Goal: Task Accomplishment & Management: Use online tool/utility

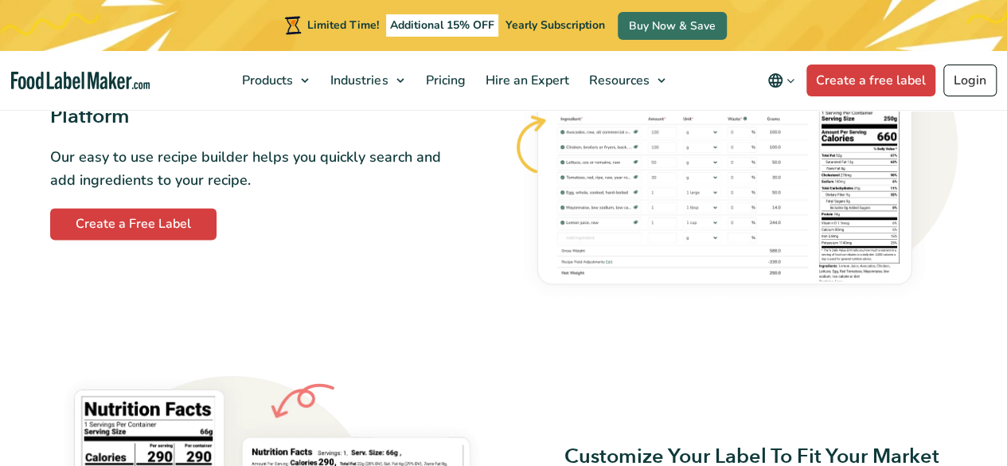
scroll to position [1021, 0]
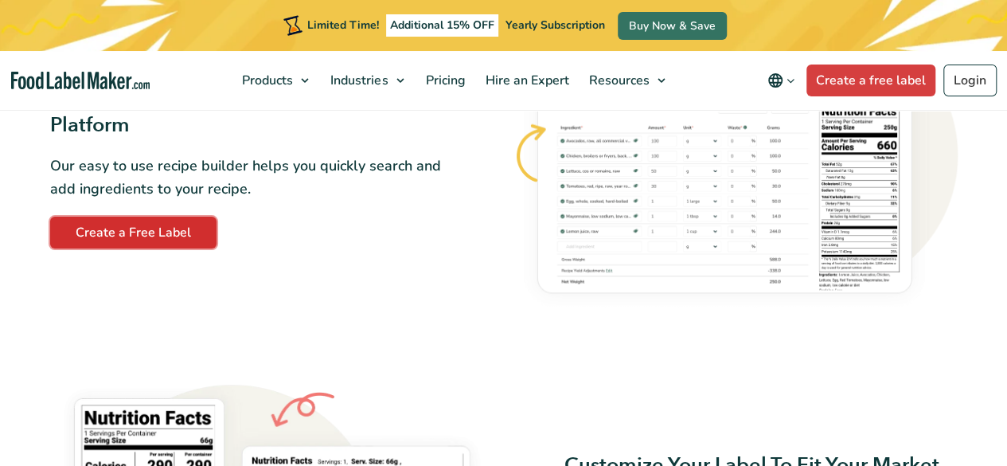
click at [174, 232] on link "Create a Free Label" at bounding box center [133, 233] width 166 height 32
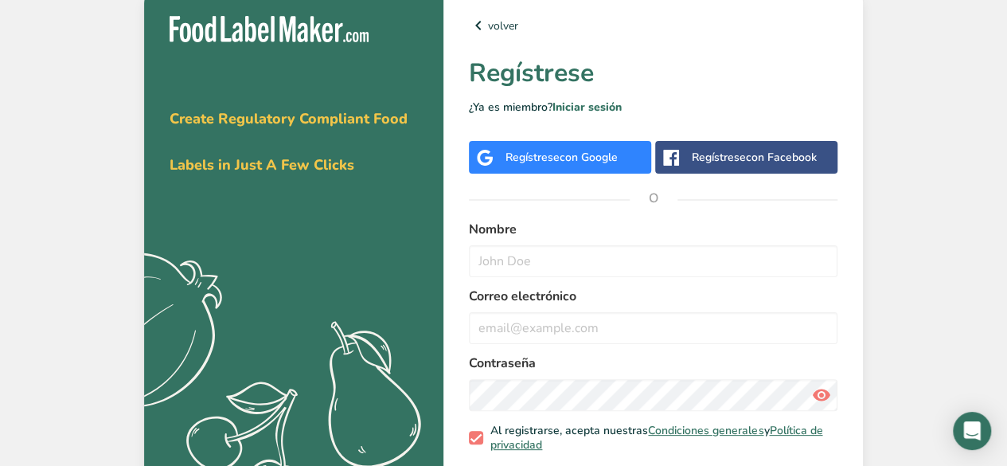
click at [575, 154] on span "con Google" at bounding box center [589, 157] width 58 height 15
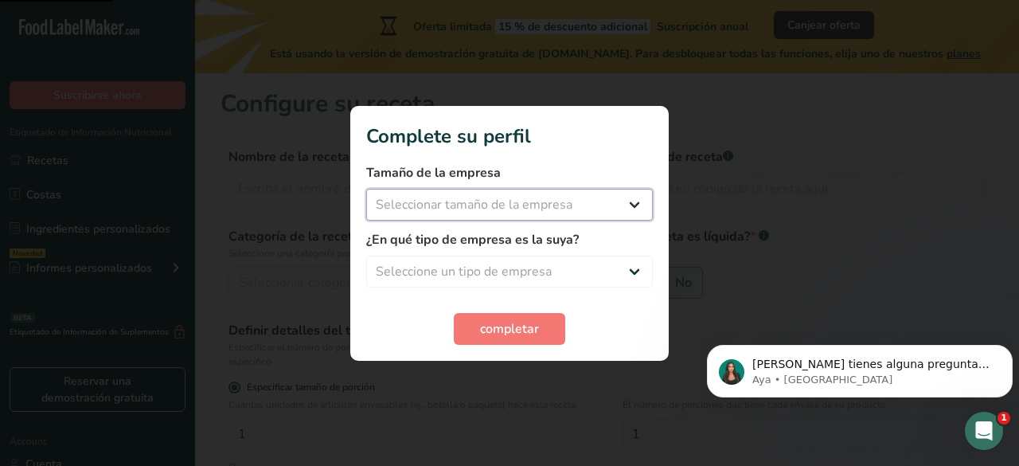
click at [556, 191] on select "Seleccionar tamaño de la empresa Menos de 10 empleados De 10 a 50 empleados De …" at bounding box center [509, 205] width 287 height 32
select select "1"
click at [366, 189] on select "Seleccionar tamaño de la empresa Menos de 10 empleados De 10 a 50 empleados De …" at bounding box center [509, 205] width 287 height 32
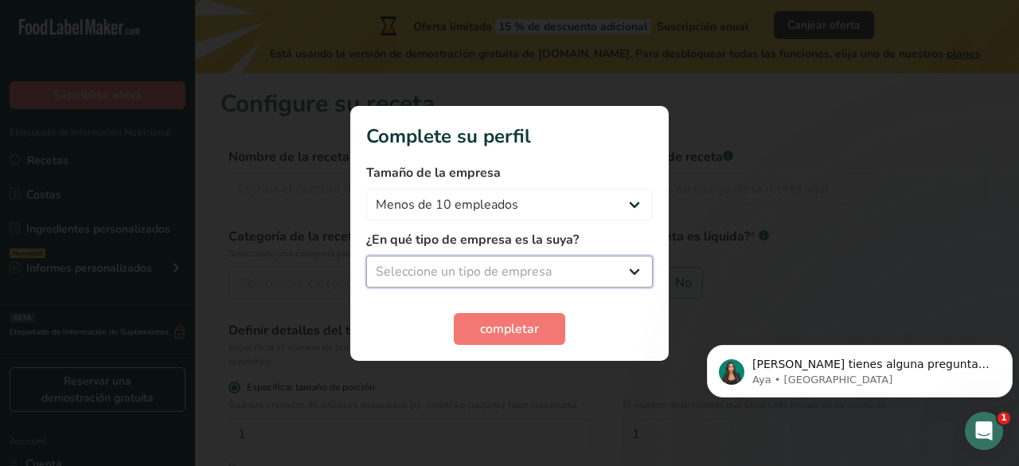
click at [562, 265] on select "Seleccione un tipo de empresa Fabricante de alimentos envasados Restaurante y c…" at bounding box center [509, 272] width 287 height 32
select select "4"
click at [366, 256] on select "Seleccione un tipo de empresa Fabricante de alimentos envasados Restaurante y c…" at bounding box center [509, 272] width 287 height 32
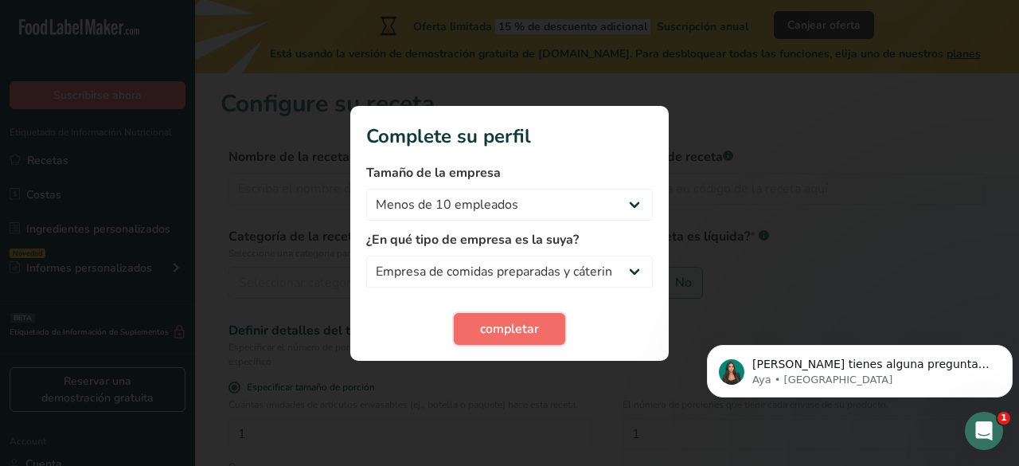
click at [522, 333] on span "completar" at bounding box center [509, 328] width 59 height 19
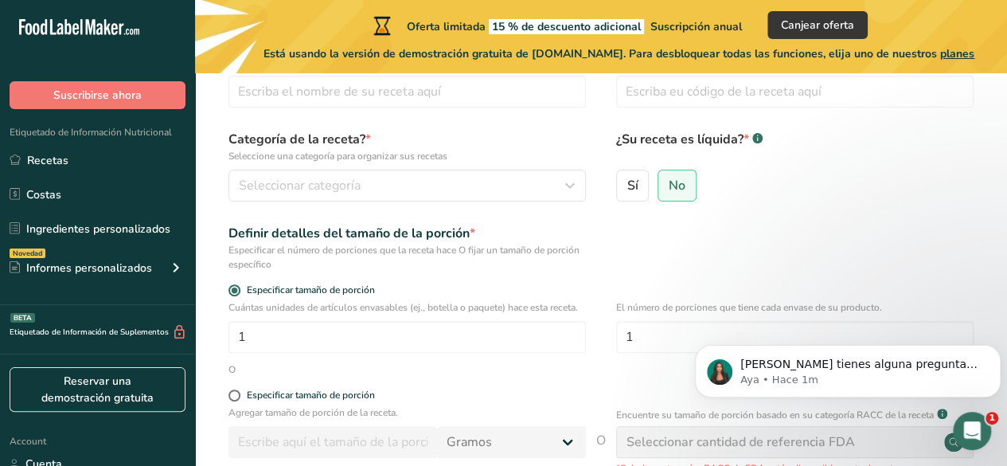
scroll to position [18, 0]
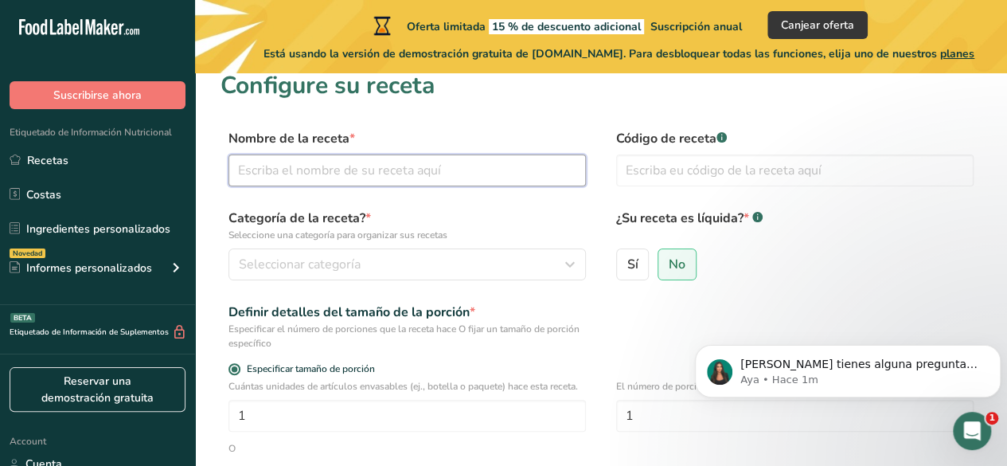
click at [382, 170] on input "text" at bounding box center [406, 170] width 357 height 32
type input "LANGOSTINO CONGELADO"
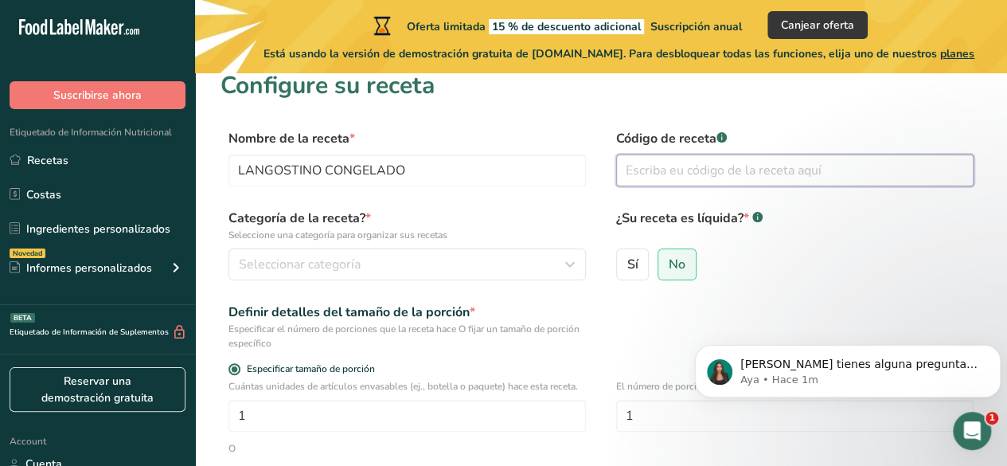
click at [685, 174] on input "text" at bounding box center [794, 170] width 357 height 32
type input "LC"
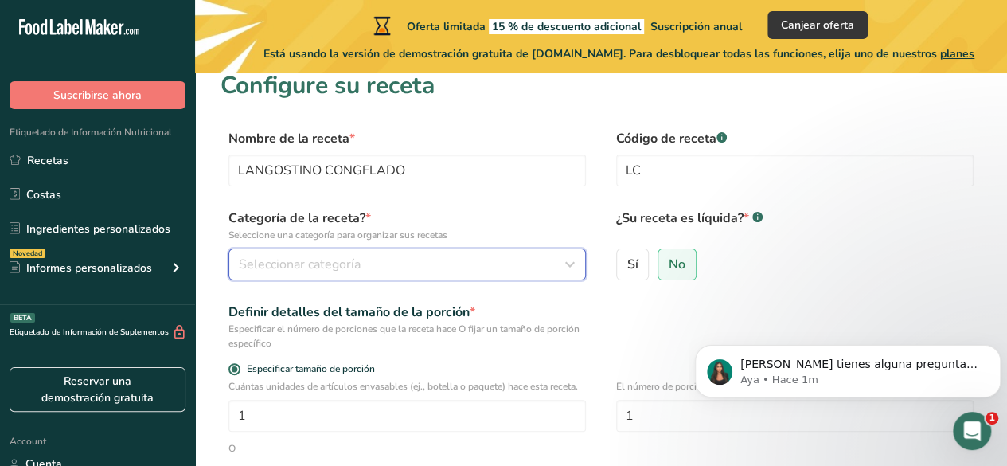
click at [420, 266] on div "Seleccionar categoría" at bounding box center [402, 264] width 327 height 19
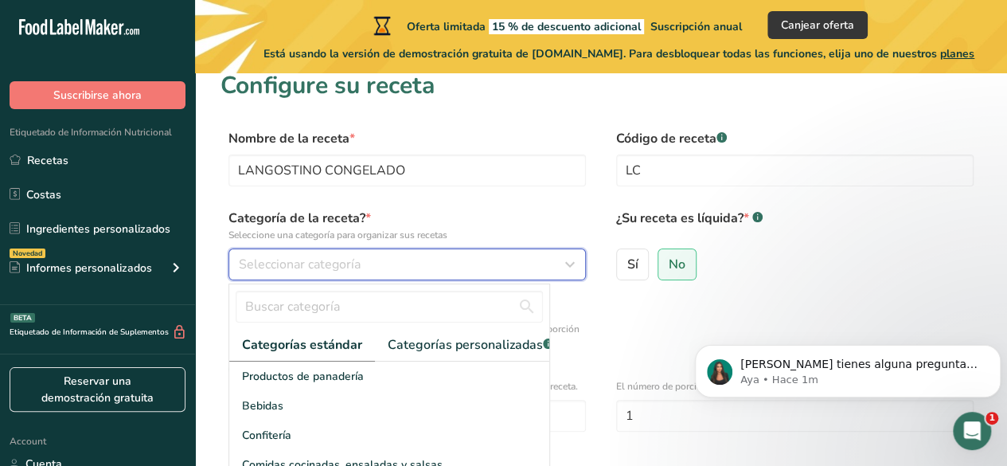
scroll to position [99, 0]
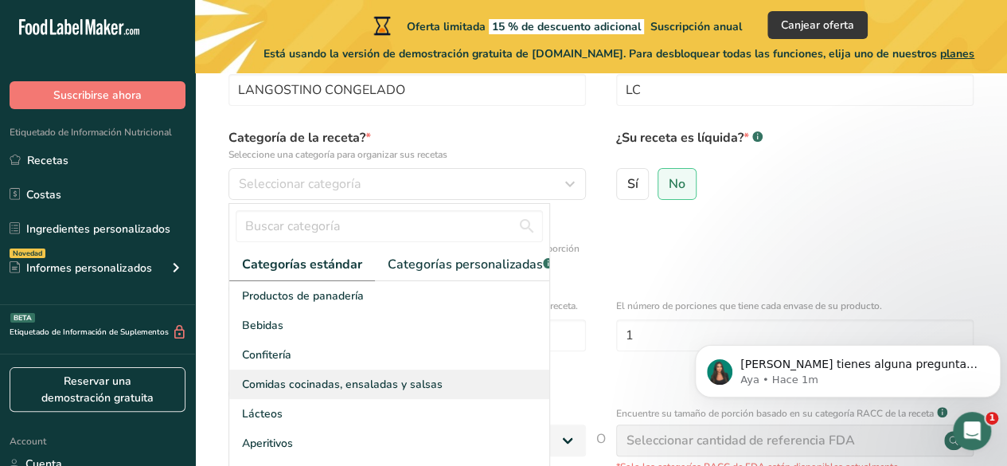
click at [474, 399] on div "Comidas cocinadas, ensaladas y salsas" at bounding box center [389, 383] width 320 height 29
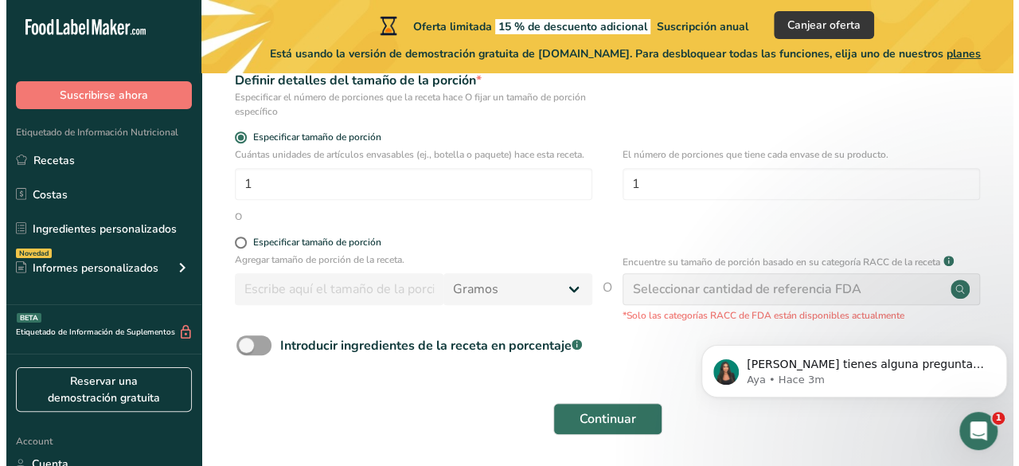
scroll to position [255, 0]
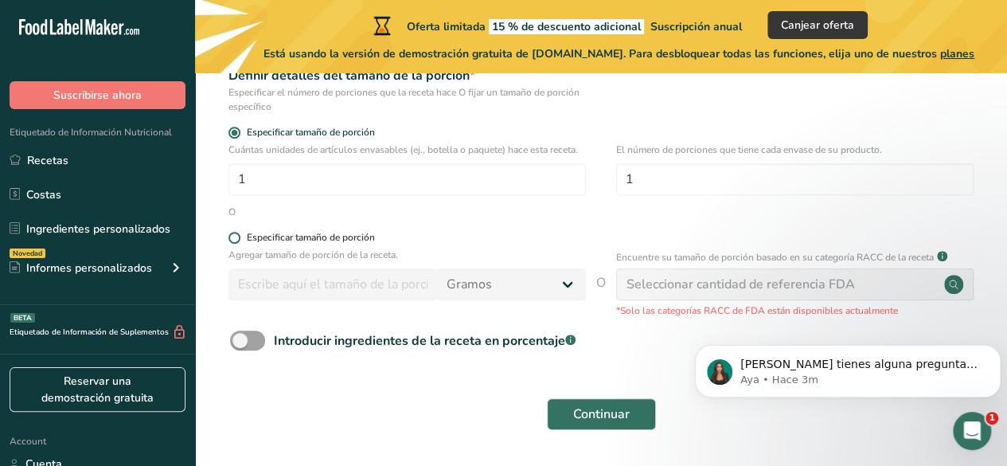
click at [233, 240] on span at bounding box center [234, 238] width 12 height 12
click at [233, 240] on input "Especificar tamaño de porción" at bounding box center [233, 237] width 10 height 10
radio input "true"
radio input "false"
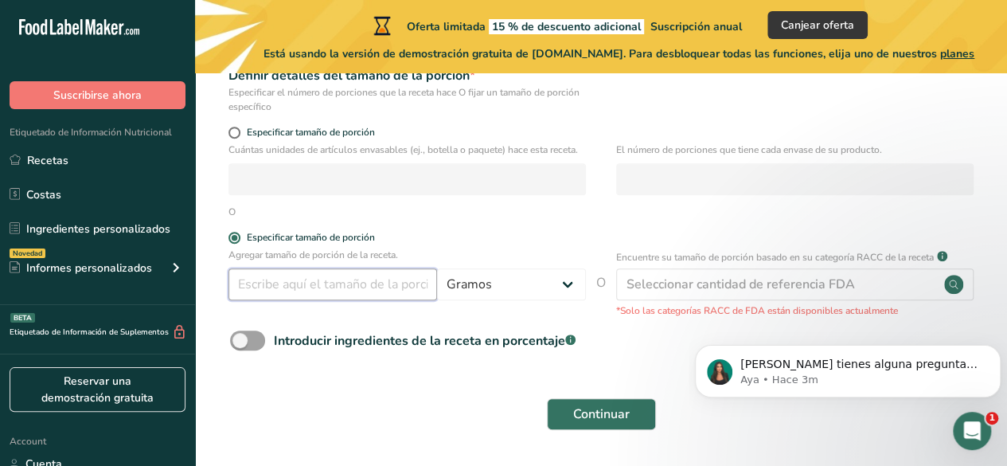
click at [406, 296] on input "number" at bounding box center [332, 284] width 209 height 32
type input "100"
click at [698, 209] on div "O" at bounding box center [601, 212] width 761 height 14
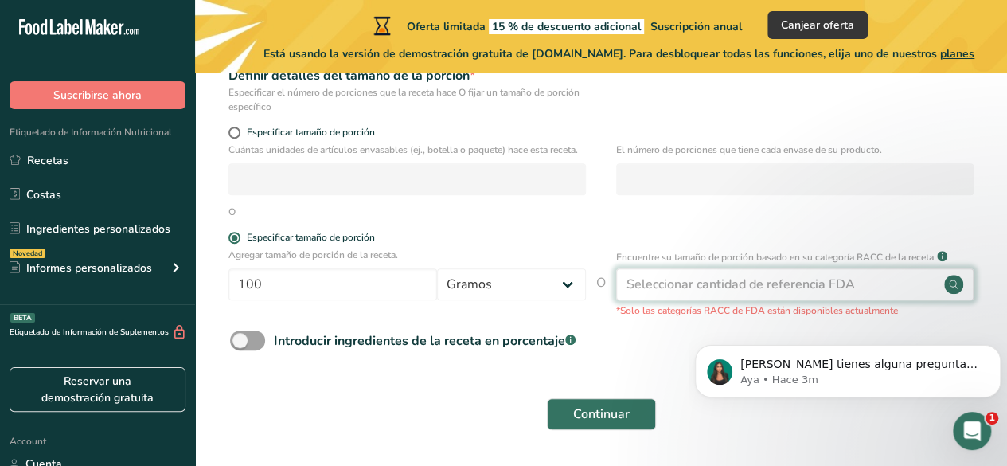
click at [736, 287] on div "Seleccionar cantidad de referencia FDA" at bounding box center [741, 284] width 228 height 19
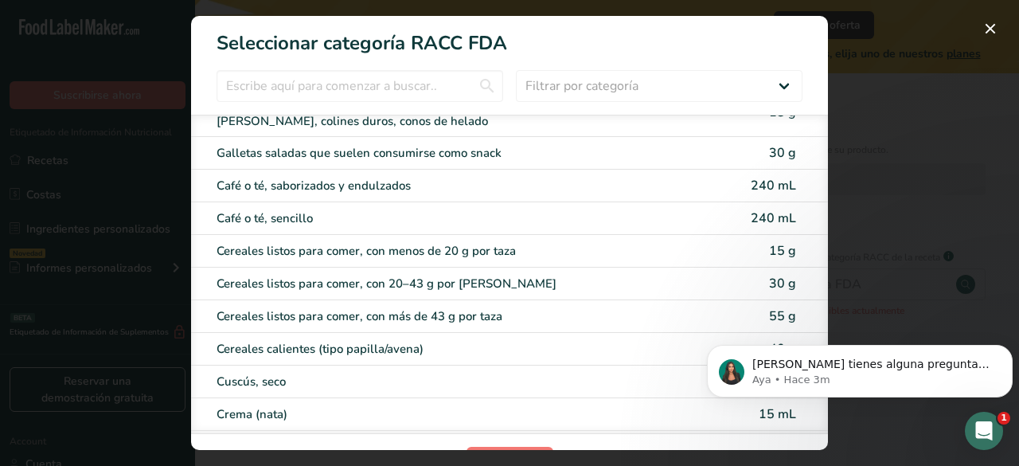
scroll to position [812, 0]
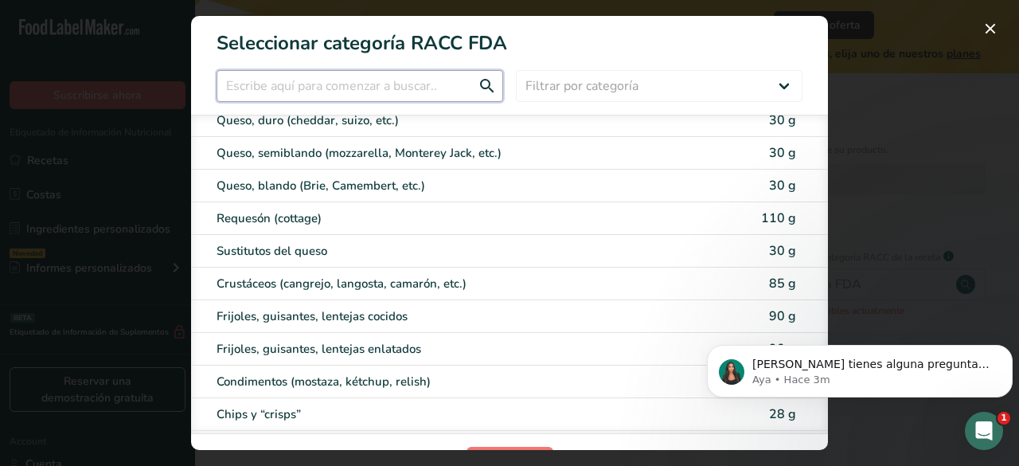
click at [428, 88] on input "RACC Category Selection Modal" at bounding box center [360, 86] width 287 height 32
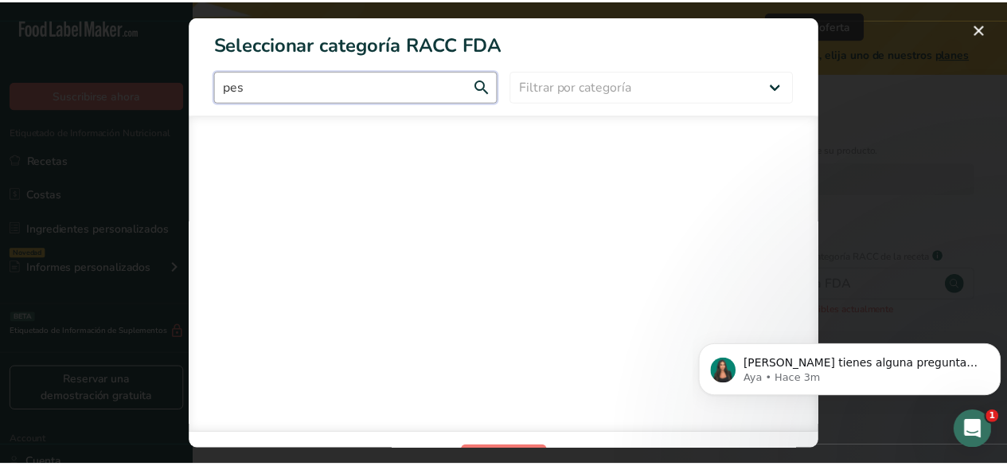
scroll to position [0, 0]
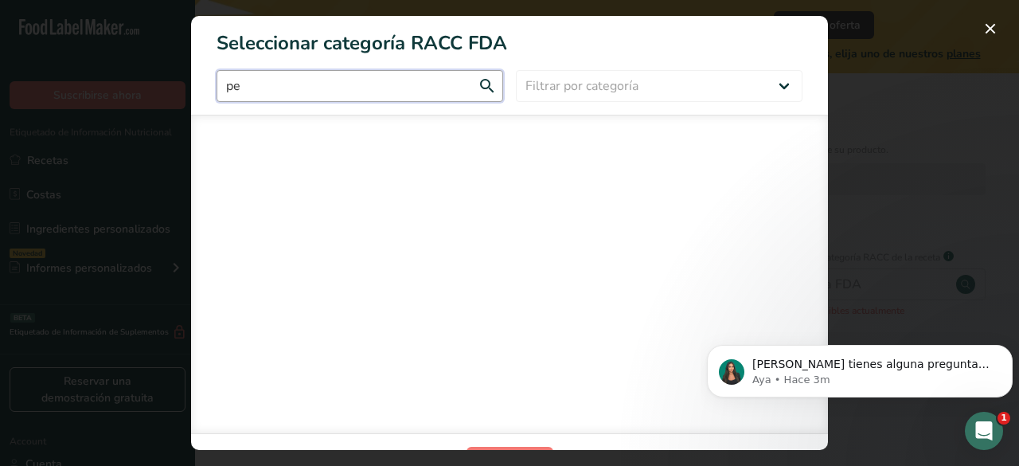
type input "p"
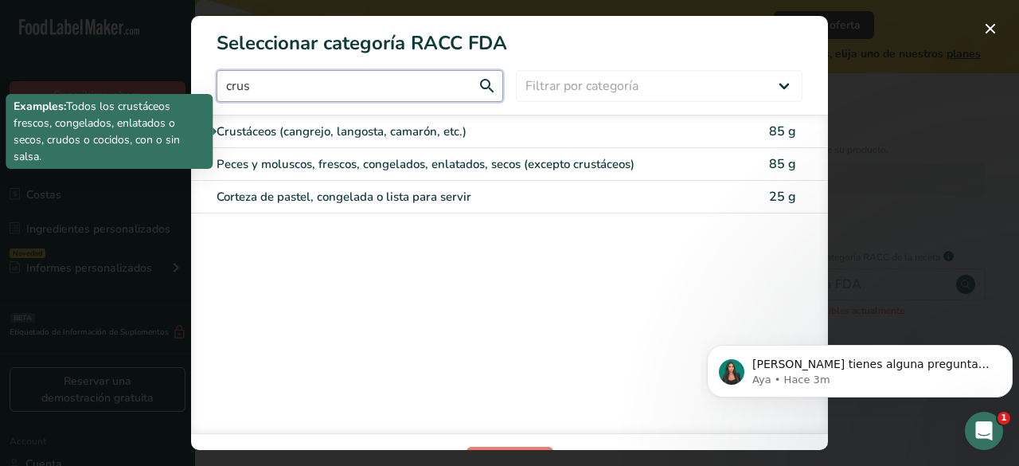
type input "crus"
click at [427, 123] on div "Crustáceos (cangrejo, langosta, camarón, etc.)" at bounding box center [443, 132] width 452 height 18
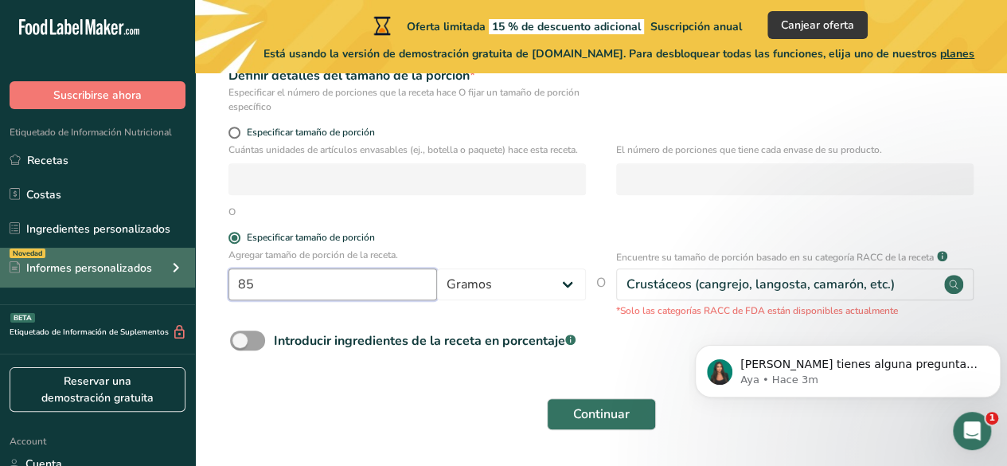
drag, startPoint x: 303, startPoint y: 275, endPoint x: 194, endPoint y: 264, distance: 108.8
click at [194, 264] on div ".a-20{fill:#fff;} Suscribirse ahora Etiquetado de Información Nutricional Recet…" at bounding box center [503, 130] width 1007 height 771
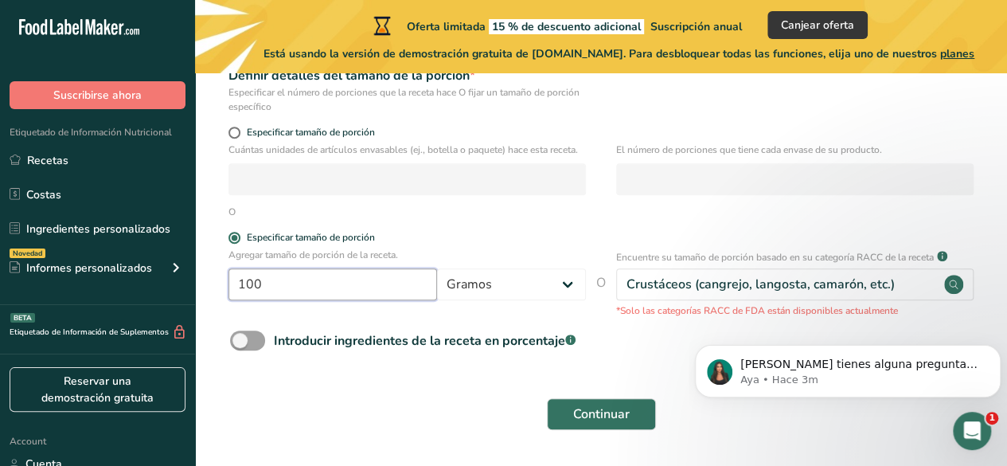
type input "100"
click at [337, 388] on div "Continuar" at bounding box center [601, 413] width 761 height 51
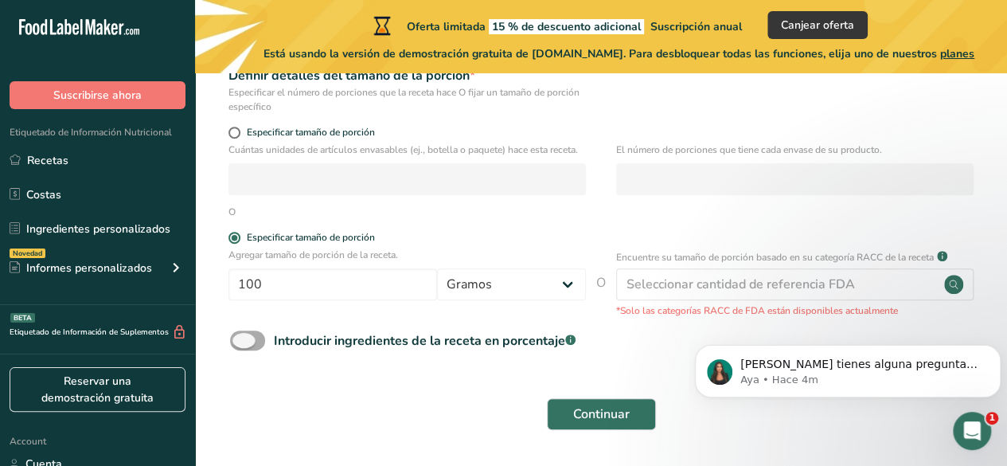
click at [252, 340] on span at bounding box center [247, 340] width 35 height 20
click at [240, 340] on input "Introducir ingredientes de la receta en porcentaje .a-a{fill:#347362;}.b-a{fill…" at bounding box center [235, 340] width 10 height 10
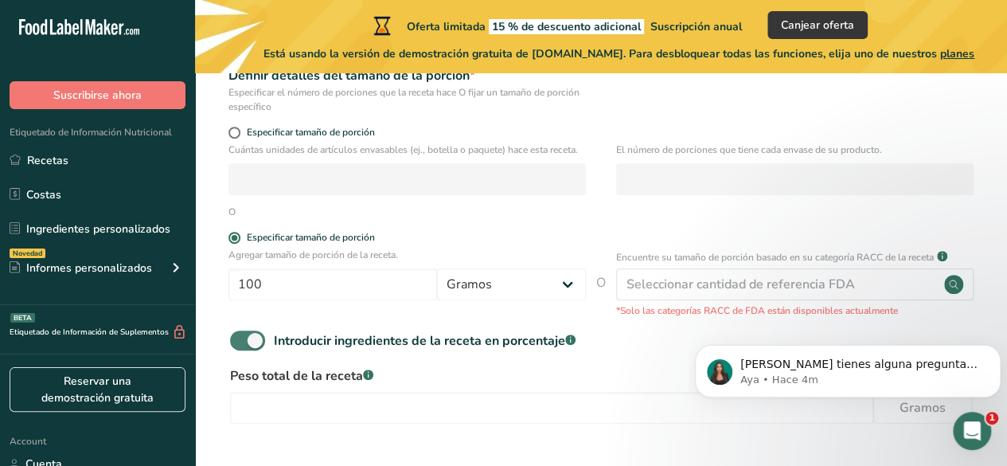
click at [252, 340] on span at bounding box center [247, 340] width 35 height 20
click at [240, 340] on input "Introducir ingredientes de la receta en porcentaje .a-a{fill:#347362;}.b-a{fill…" at bounding box center [235, 340] width 10 height 10
checkbox input "false"
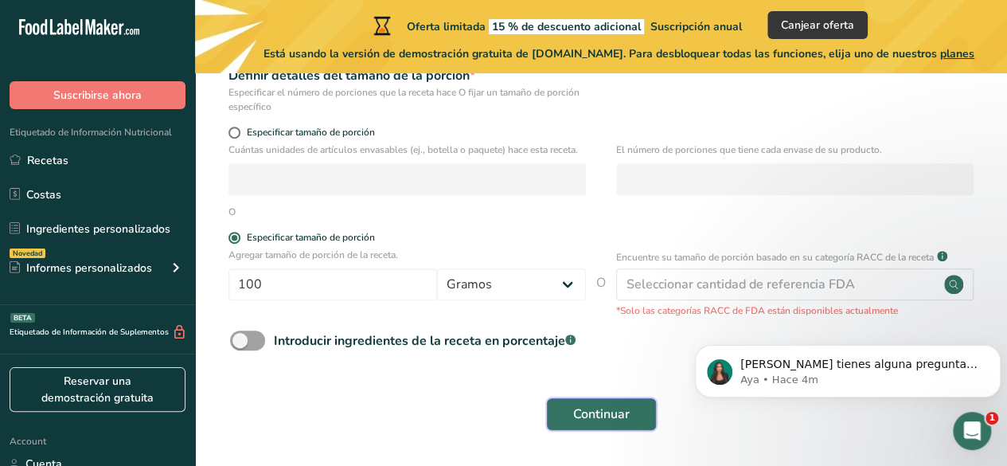
click at [623, 424] on button "Continuar" at bounding box center [601, 414] width 109 height 32
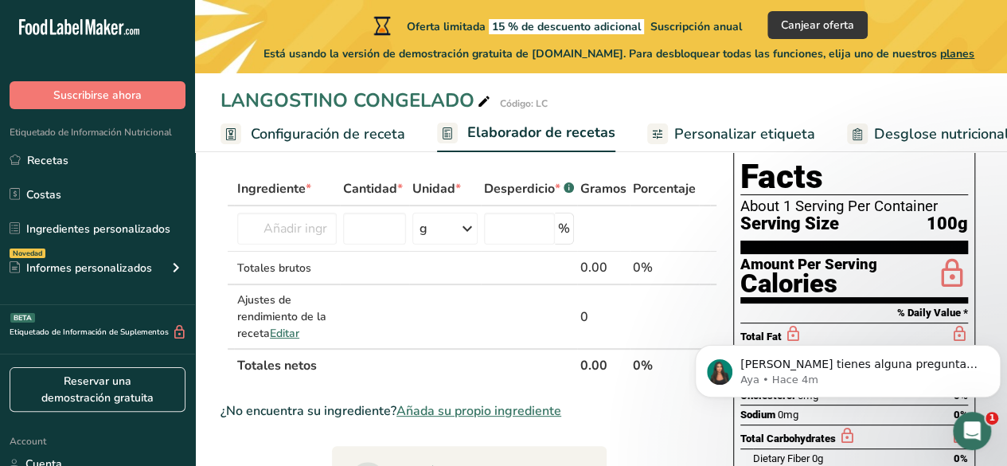
scroll to position [78, 0]
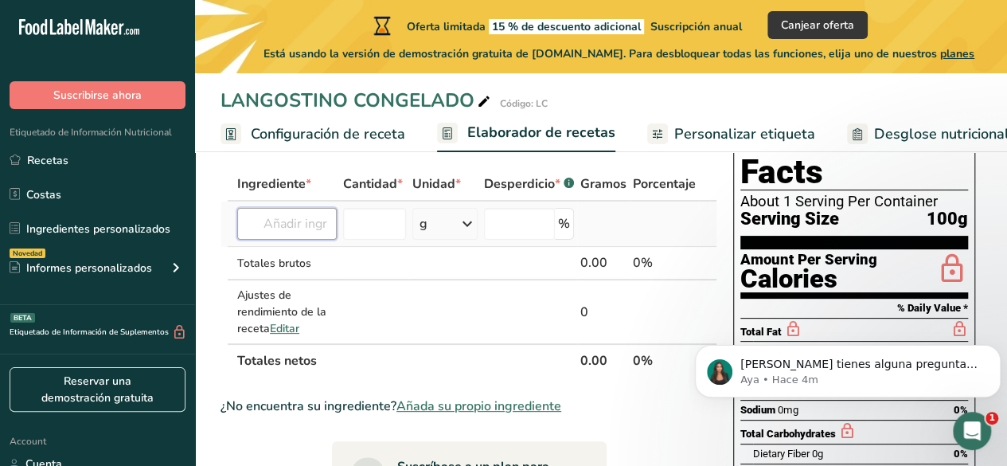
click at [309, 219] on input "text" at bounding box center [287, 224] width 100 height 32
